Goal: Information Seeking & Learning: Learn about a topic

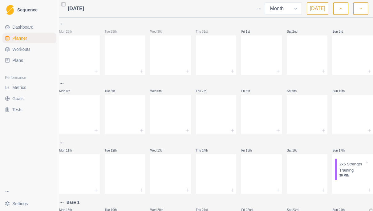
select select "month"
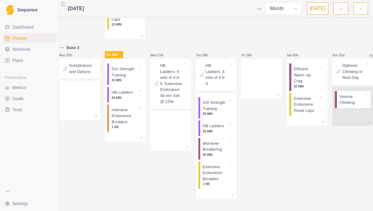
scroll to position [340, 0]
click at [128, 125] on p "Intensive Endurance Boulders" at bounding box center [124, 116] width 25 height 18
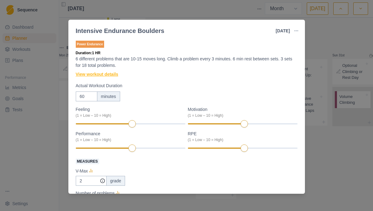
click at [102, 74] on link "View workout details" at bounding box center [97, 74] width 43 height 6
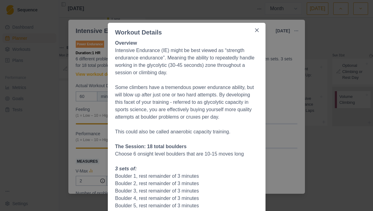
scroll to position [9, 0]
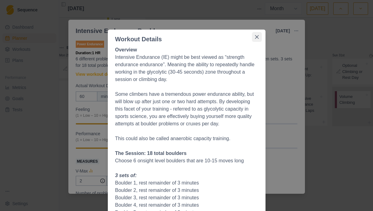
click at [257, 35] on icon "Close" at bounding box center [257, 37] width 4 height 4
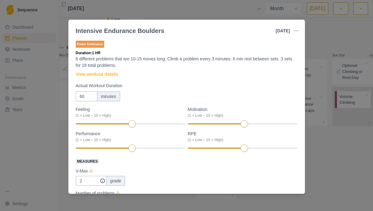
click at [66, 35] on div "Intensive Endurance Boulders [DATE] Link To Goal View Workout Metrics Edit Orig…" at bounding box center [186, 105] width 373 height 211
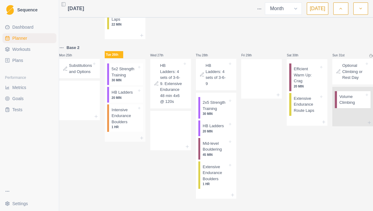
click at [122, 78] on p "5x2 Strength Training" at bounding box center [124, 72] width 25 height 12
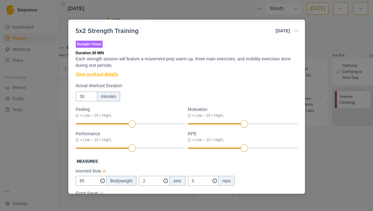
click at [109, 75] on link "View workout details" at bounding box center [97, 74] width 43 height 6
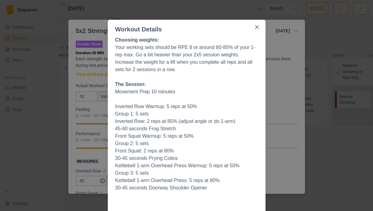
scroll to position [0, 0]
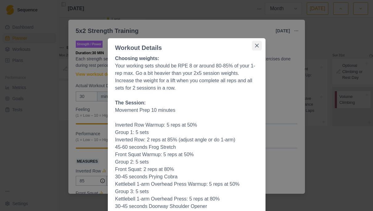
click at [257, 44] on icon "Close" at bounding box center [257, 46] width 4 height 4
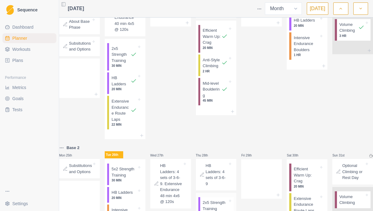
scroll to position [174, 0]
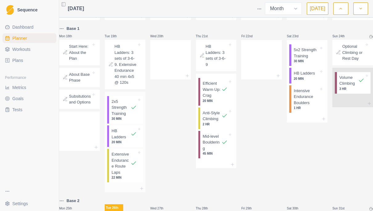
click at [122, 117] on p "2x5 Strength Training" at bounding box center [121, 108] width 19 height 18
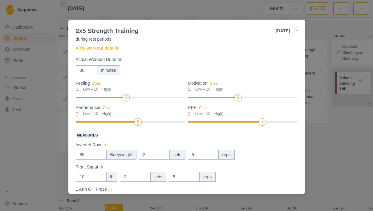
scroll to position [22, 0]
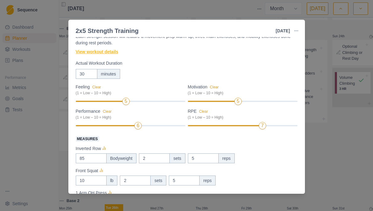
click at [115, 51] on link "View workout details" at bounding box center [97, 52] width 43 height 6
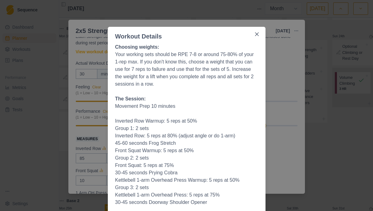
scroll to position [0, 0]
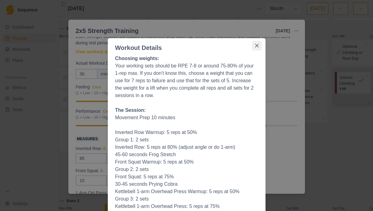
click at [259, 44] on button "Close" at bounding box center [257, 46] width 10 height 10
